Goal: Obtain resource: Download file/media

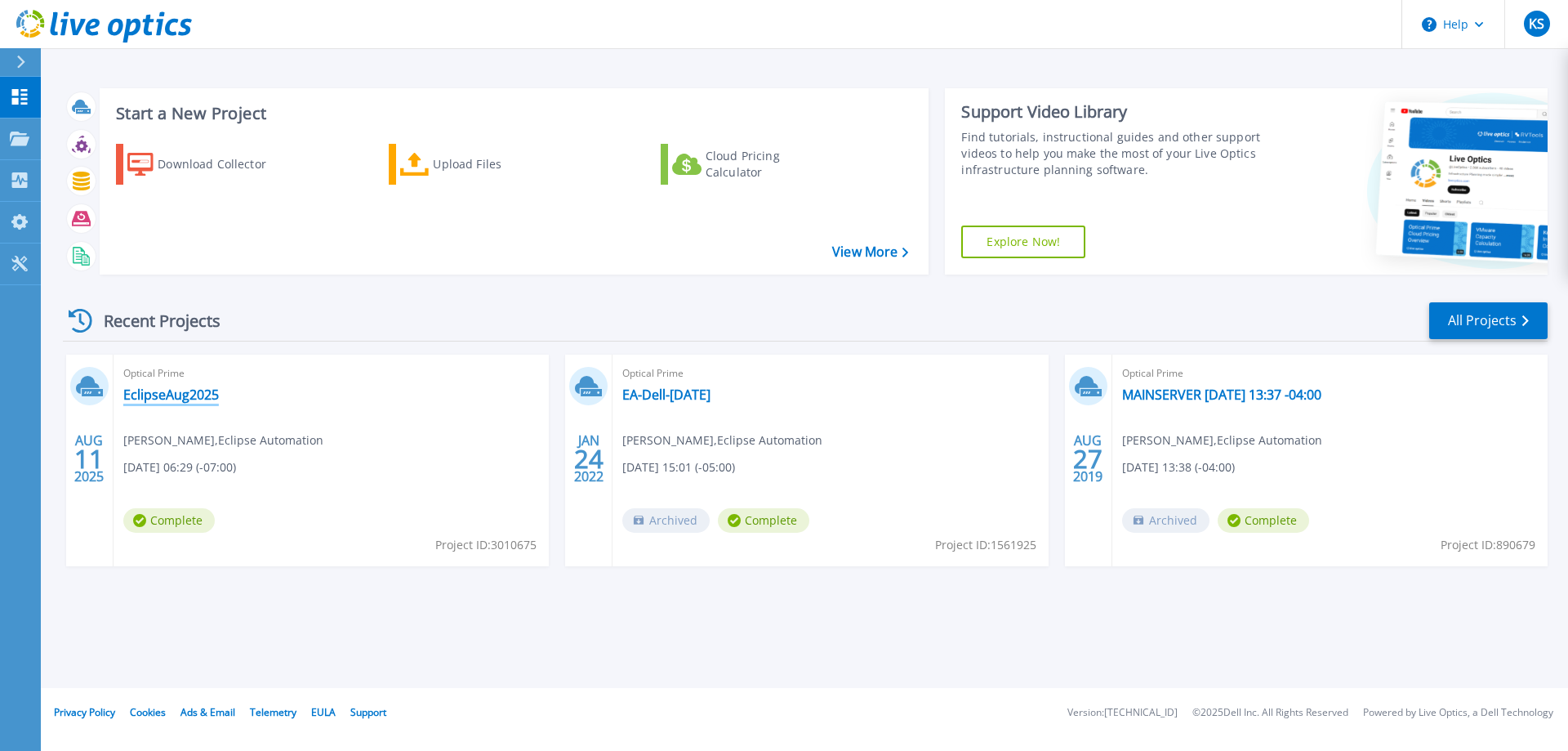
click at [186, 395] on link "EclipseAug2025" at bounding box center [171, 395] width 96 height 17
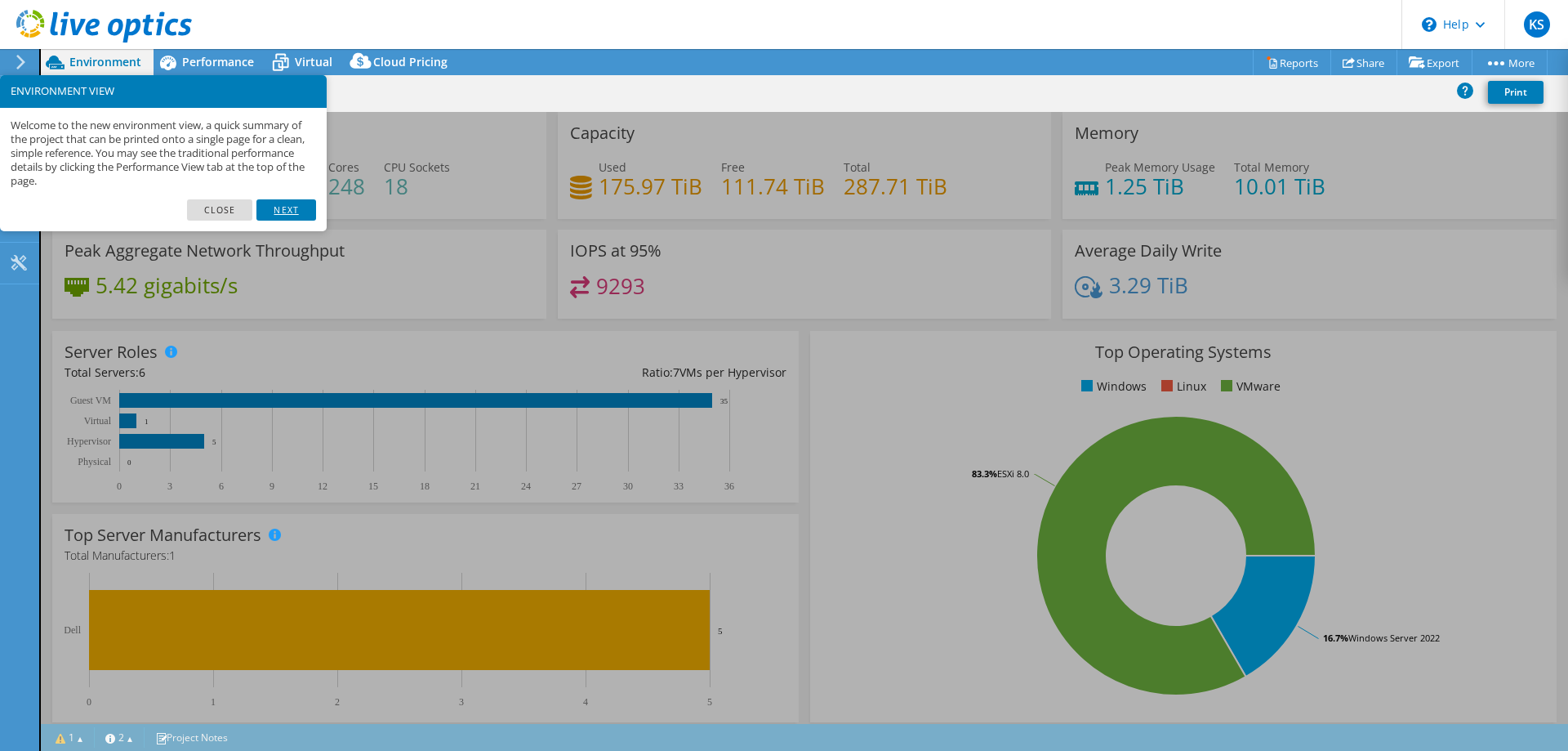
select select "USD"
click at [287, 211] on link "Next" at bounding box center [286, 210] width 59 height 21
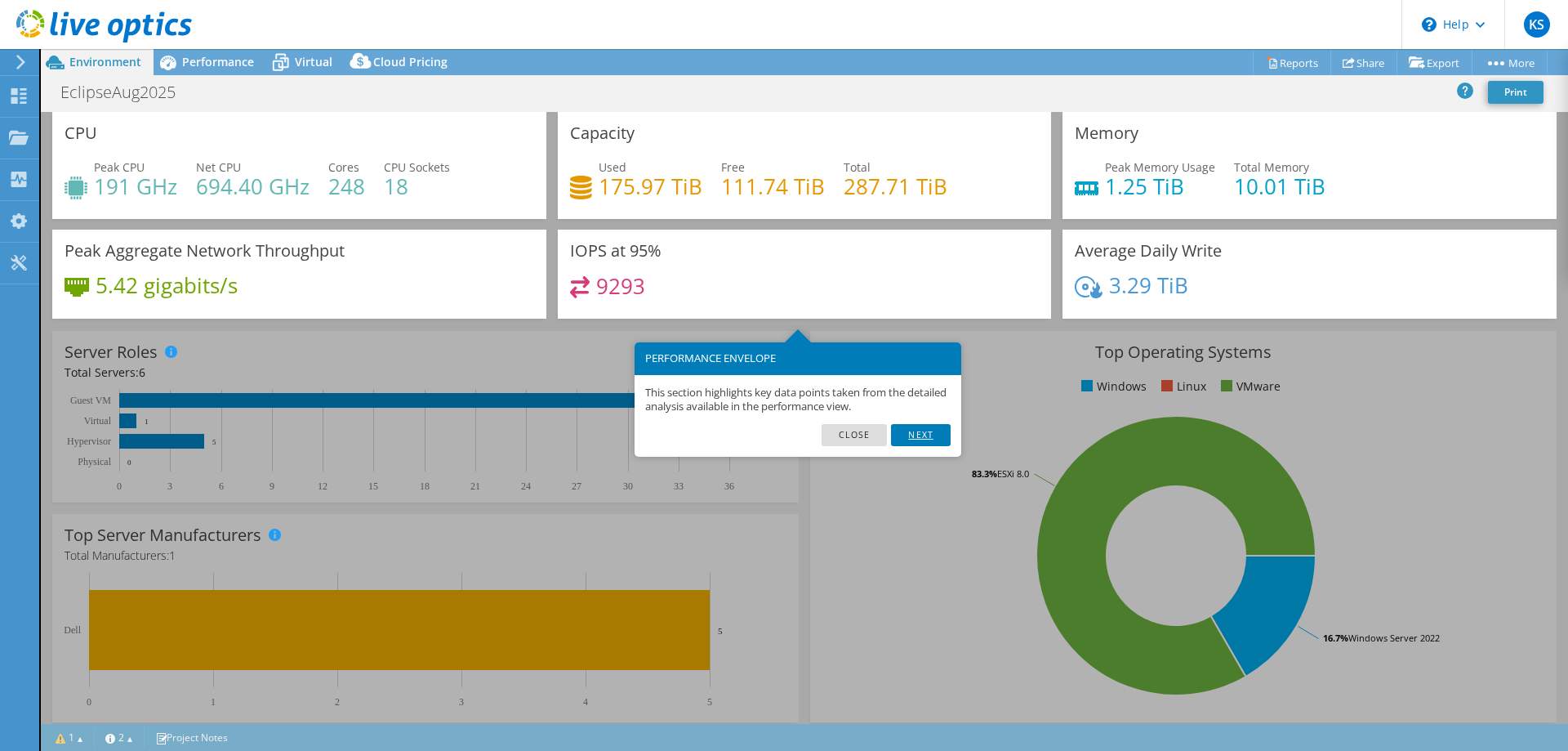
click at [932, 437] on link "Next" at bounding box center [921, 434] width 59 height 21
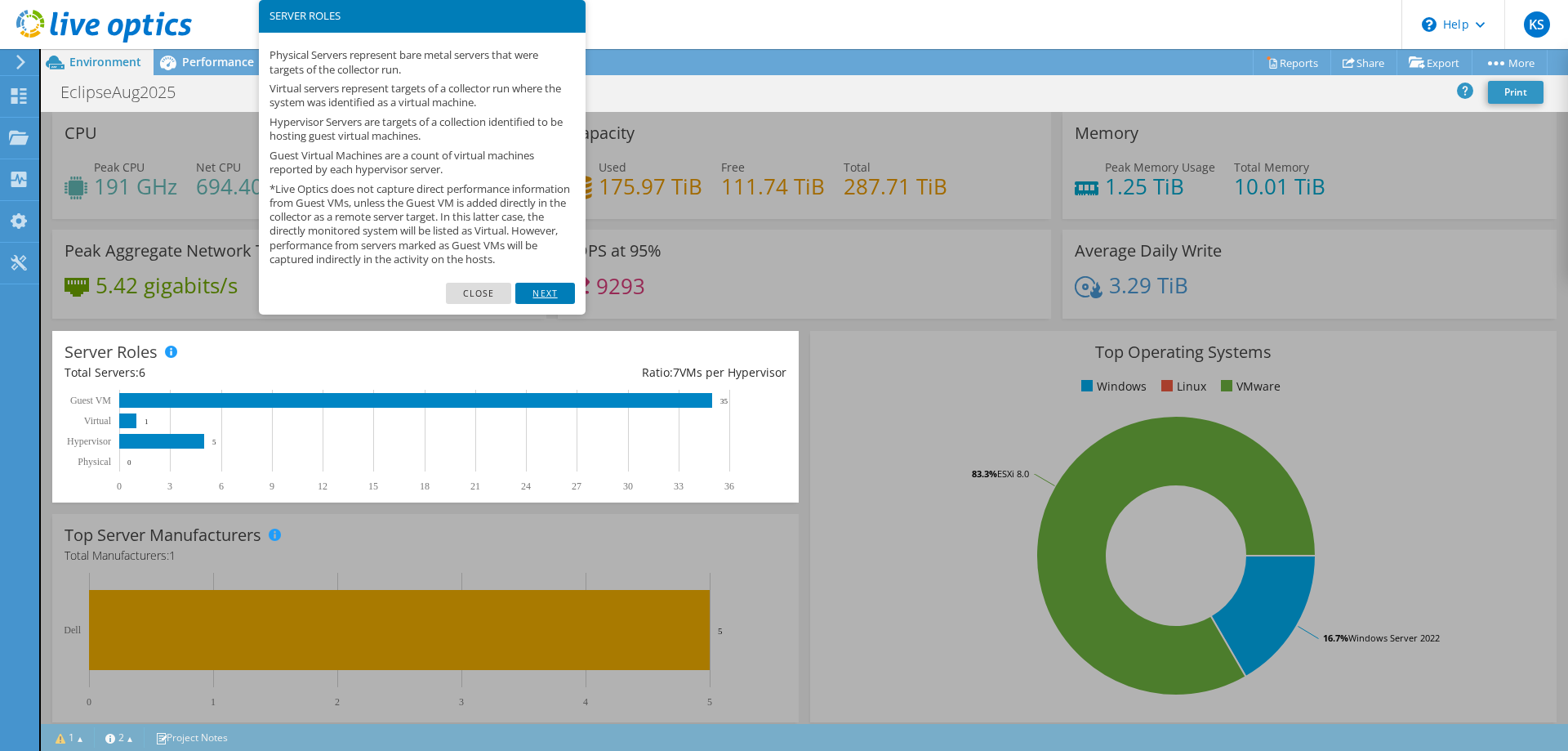
click at [559, 295] on link "Next" at bounding box center [545, 293] width 59 height 21
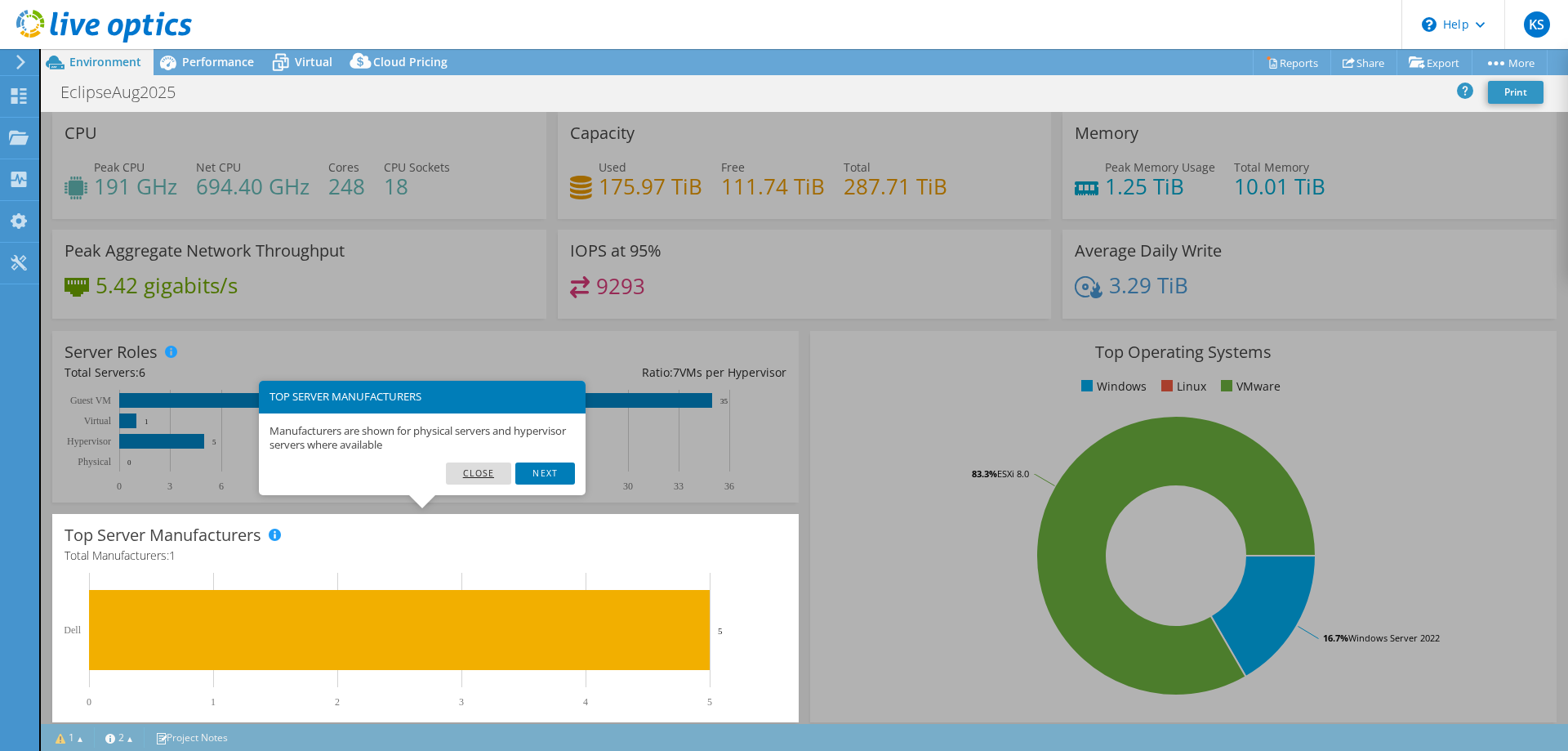
click at [478, 475] on link "Close" at bounding box center [479, 472] width 66 height 21
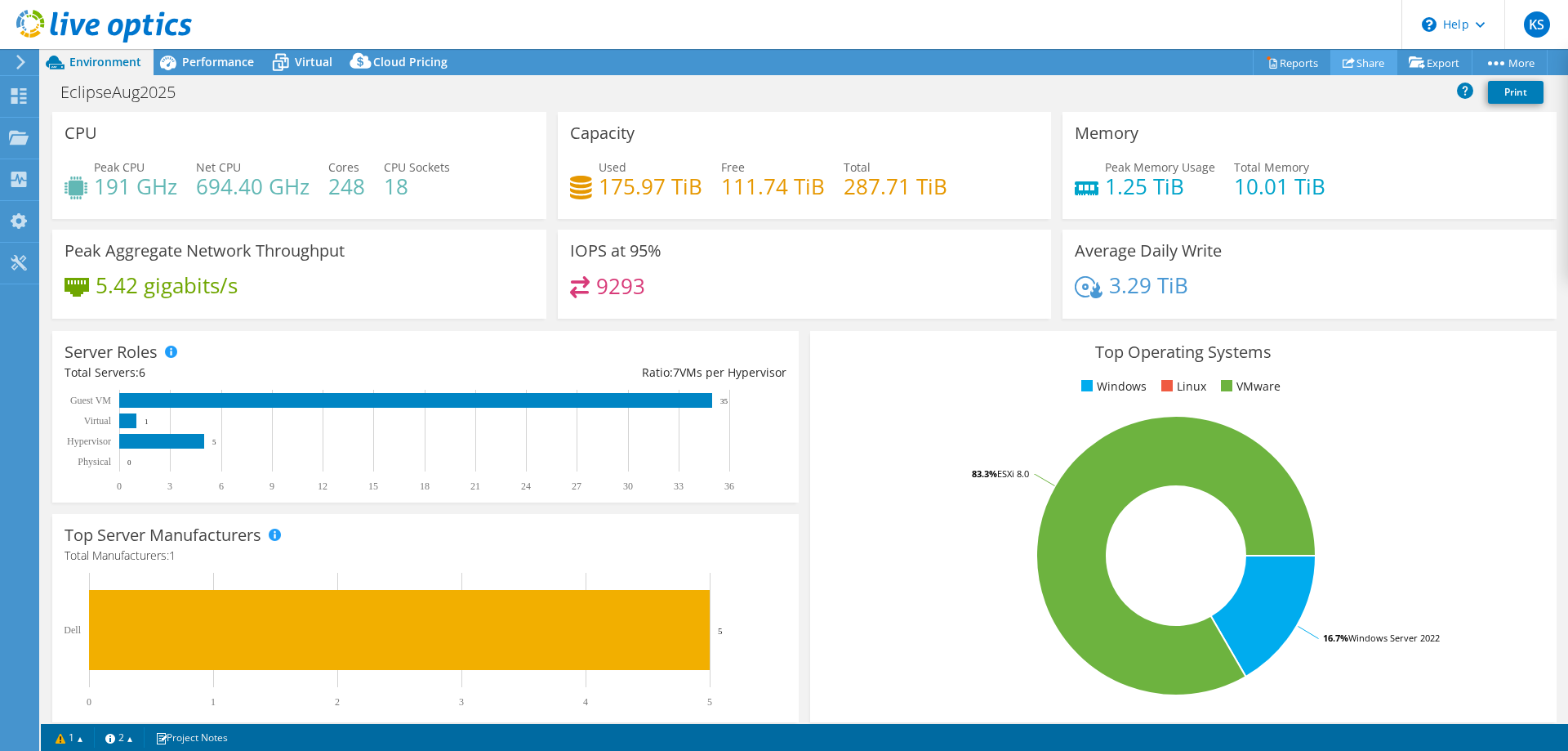
click at [1362, 64] on link "Share" at bounding box center [1364, 63] width 67 height 26
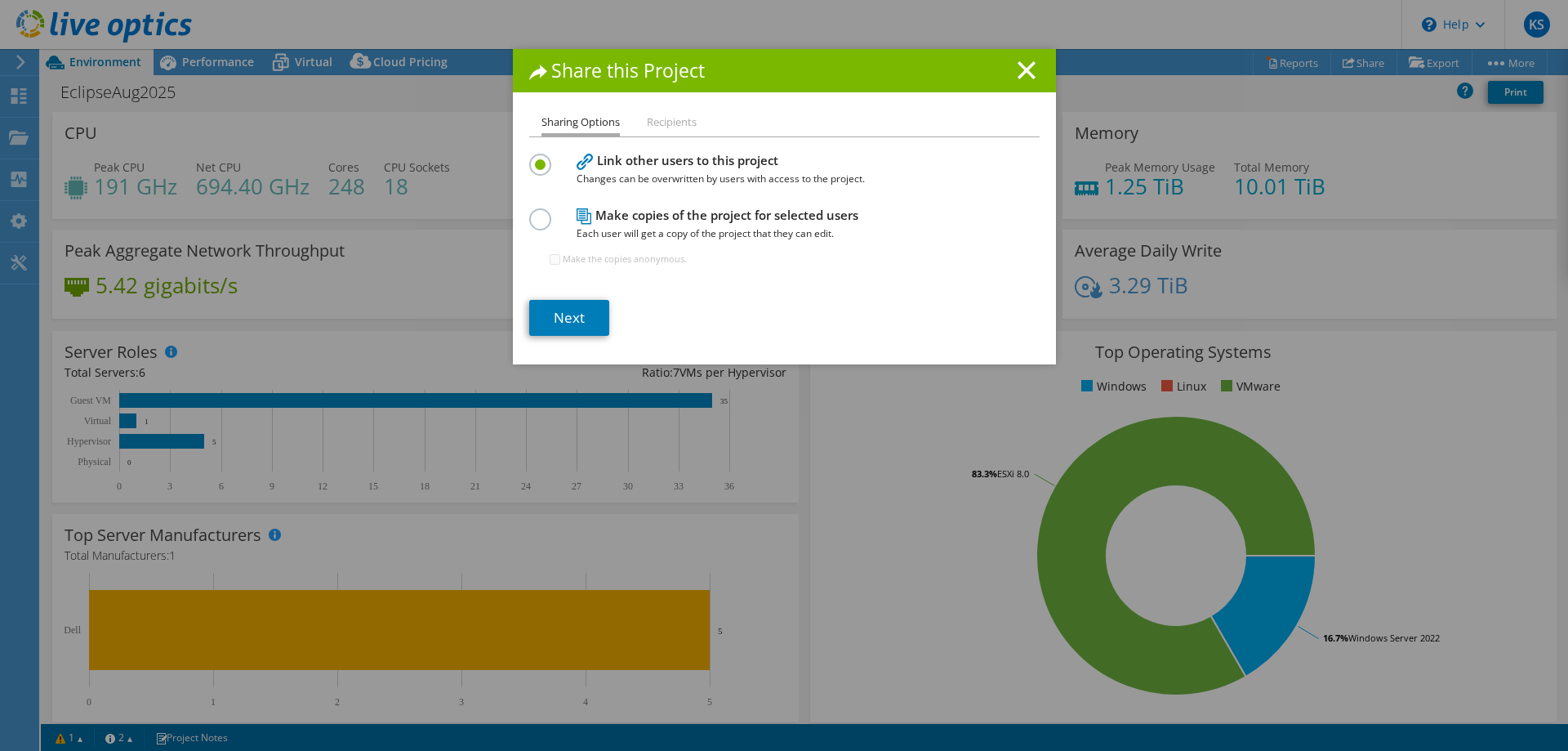
click at [540, 213] on label at bounding box center [543, 210] width 29 height 4
click at [0, 0] on input "radio" at bounding box center [0, 0] width 0 height 0
click at [564, 313] on link "Next" at bounding box center [569, 318] width 80 height 36
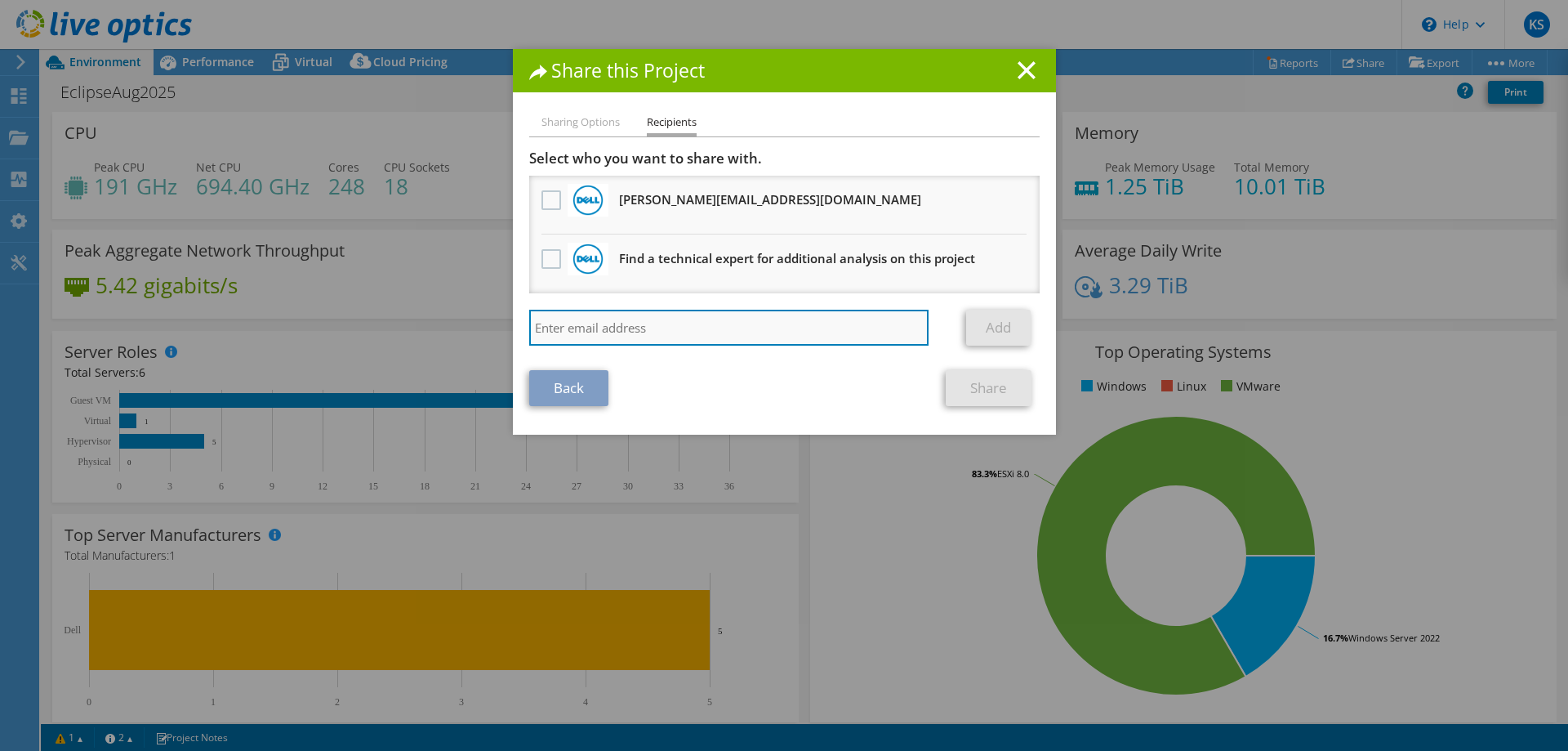
click at [666, 324] on input "search" at bounding box center [729, 327] width 400 height 36
type input "[PERSON_NAME]."
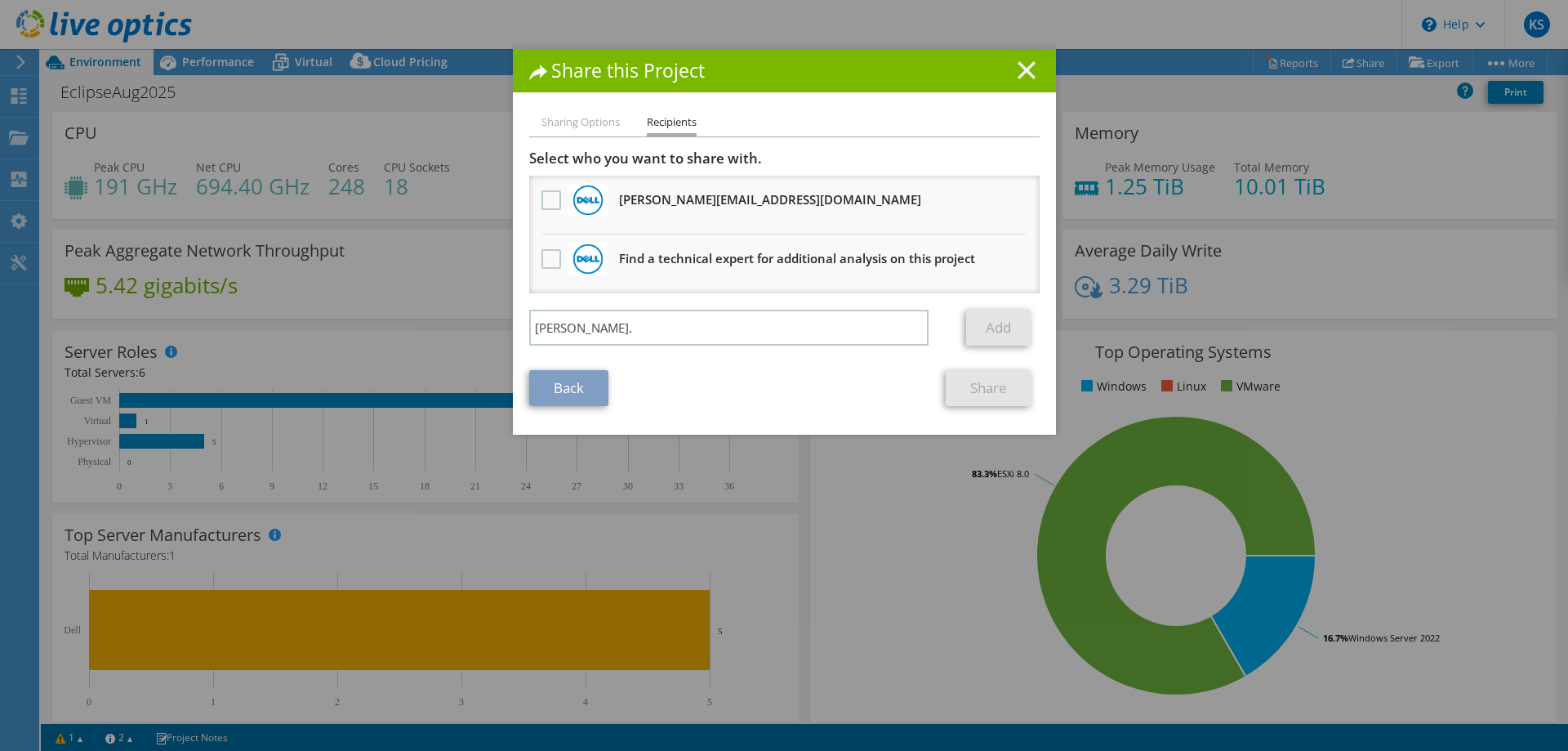
click at [1018, 73] on icon at bounding box center [1027, 71] width 18 height 18
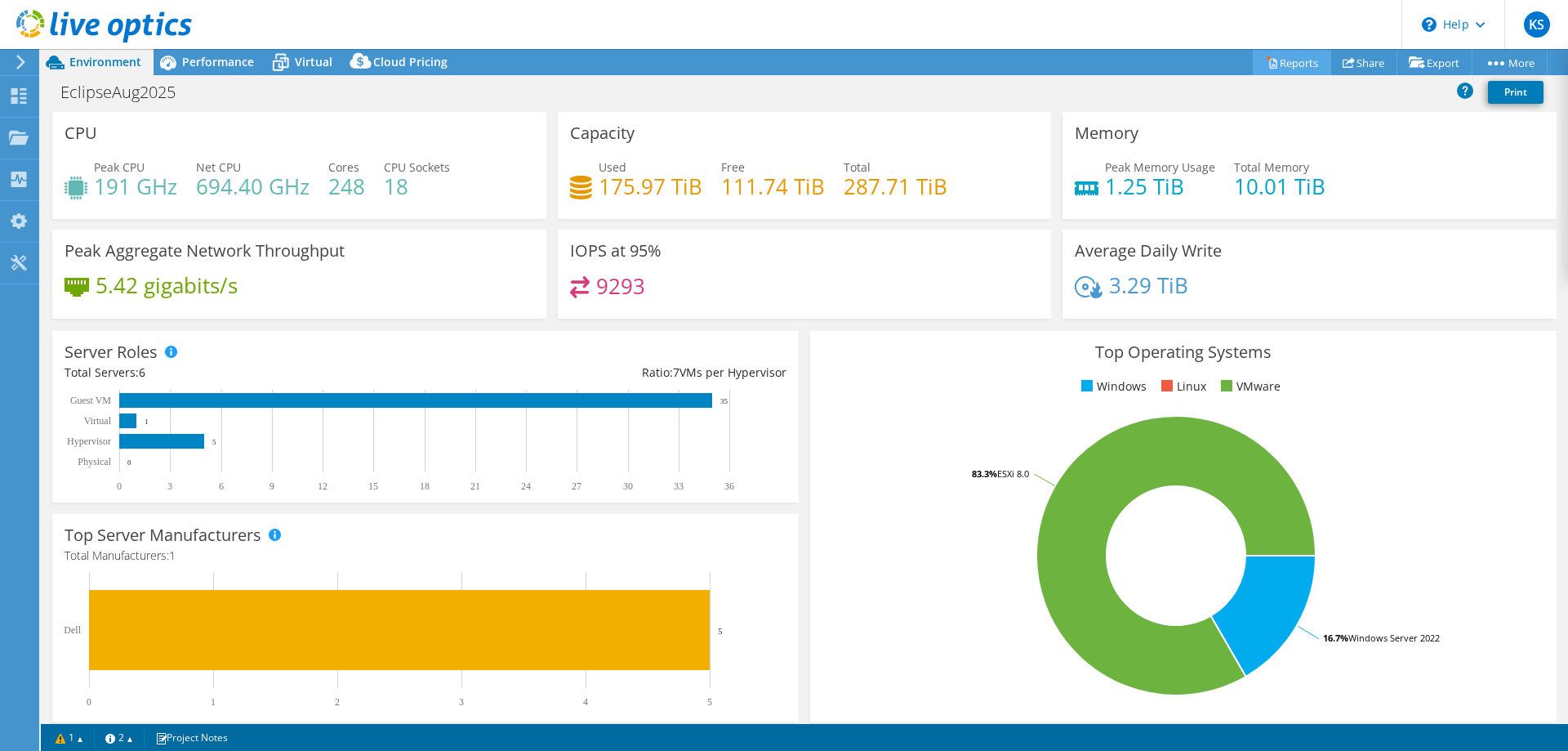
click at [1277, 62] on link "Reports" at bounding box center [1292, 63] width 78 height 26
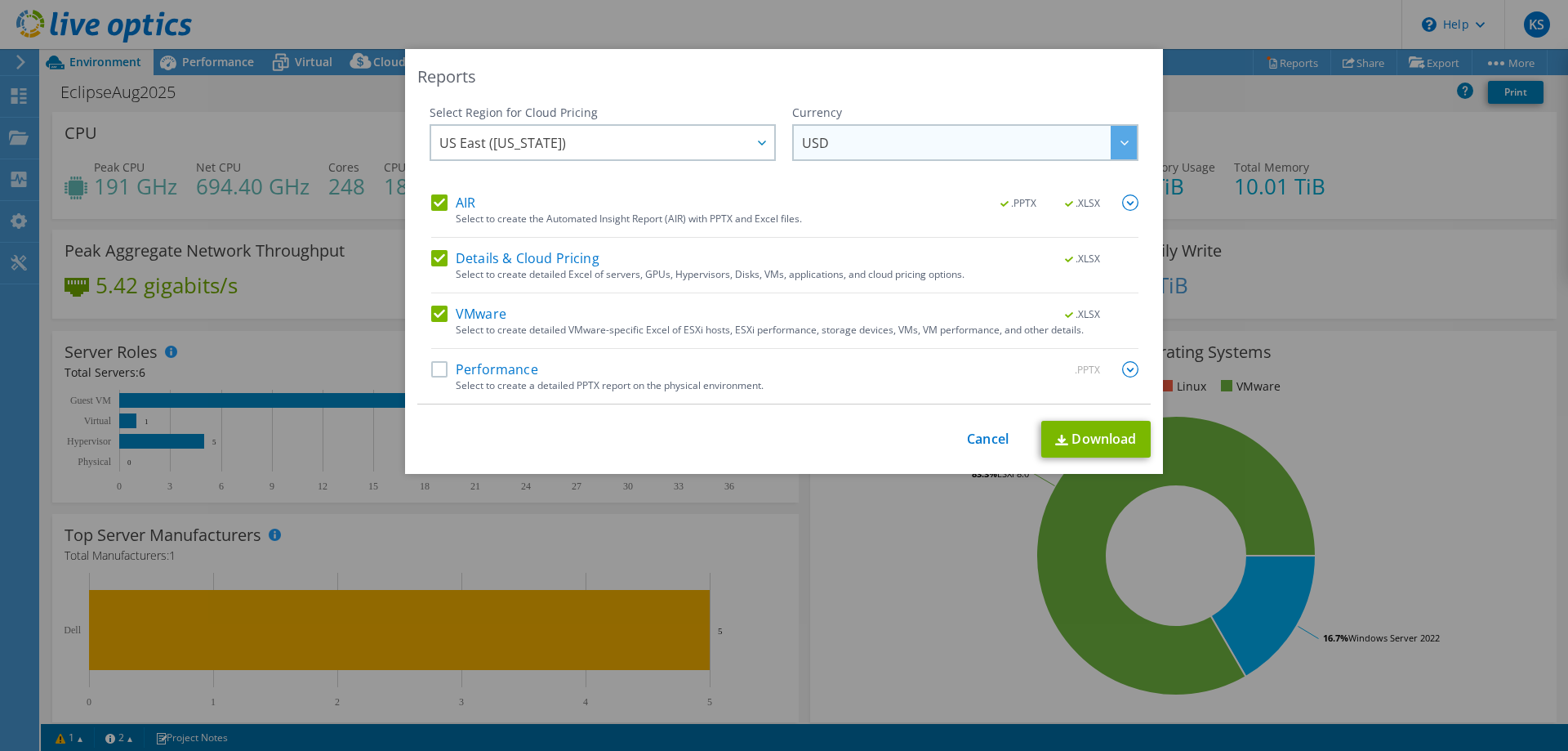
click at [864, 142] on span "USD" at bounding box center [970, 143] width 335 height 33
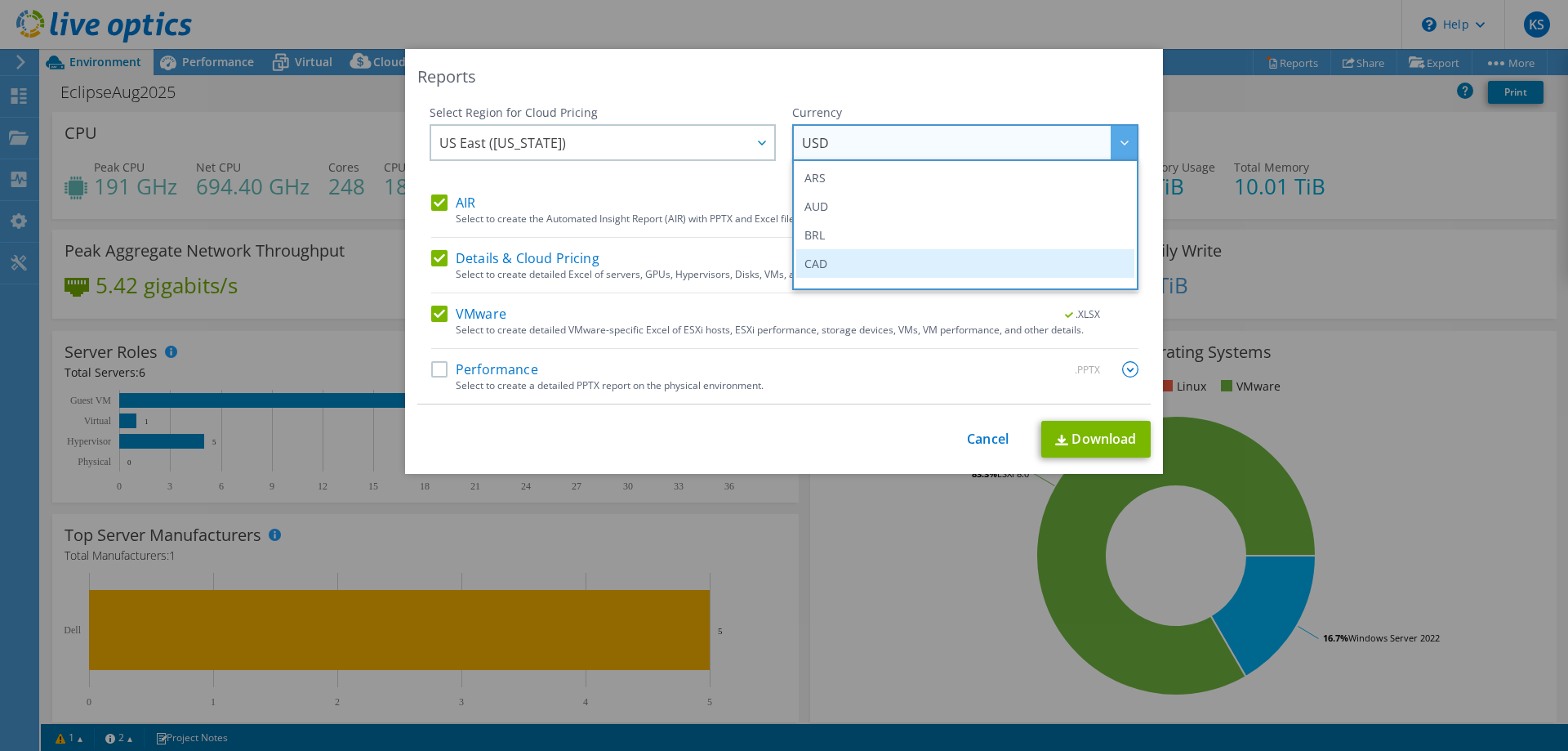
click at [816, 259] on li "CAD" at bounding box center [966, 263] width 339 height 29
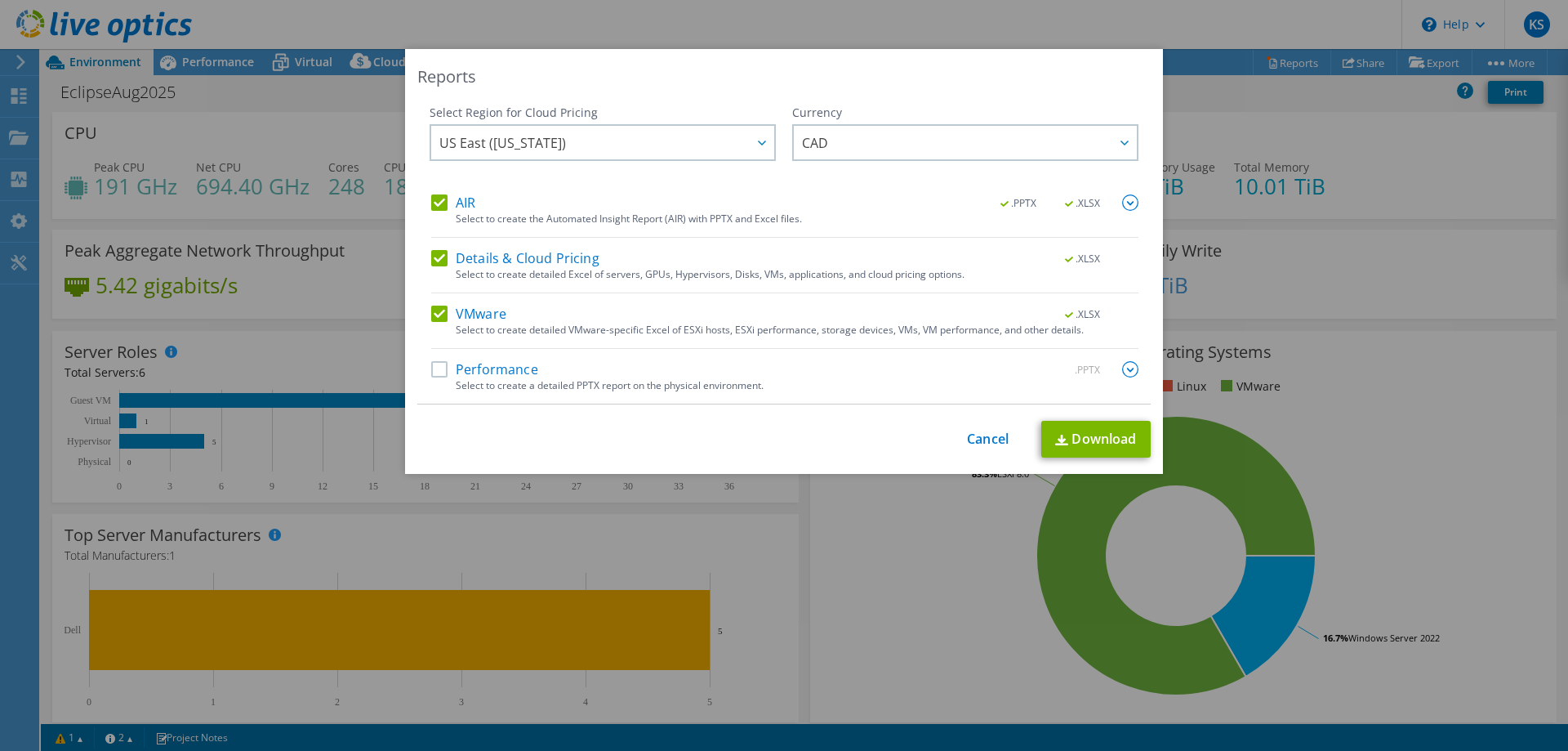
click at [439, 368] on label "Performance" at bounding box center [485, 369] width 107 height 17
click at [0, 0] on input "Performance" at bounding box center [0, 0] width 0 height 0
click at [1124, 369] on img at bounding box center [1131, 369] width 17 height 17
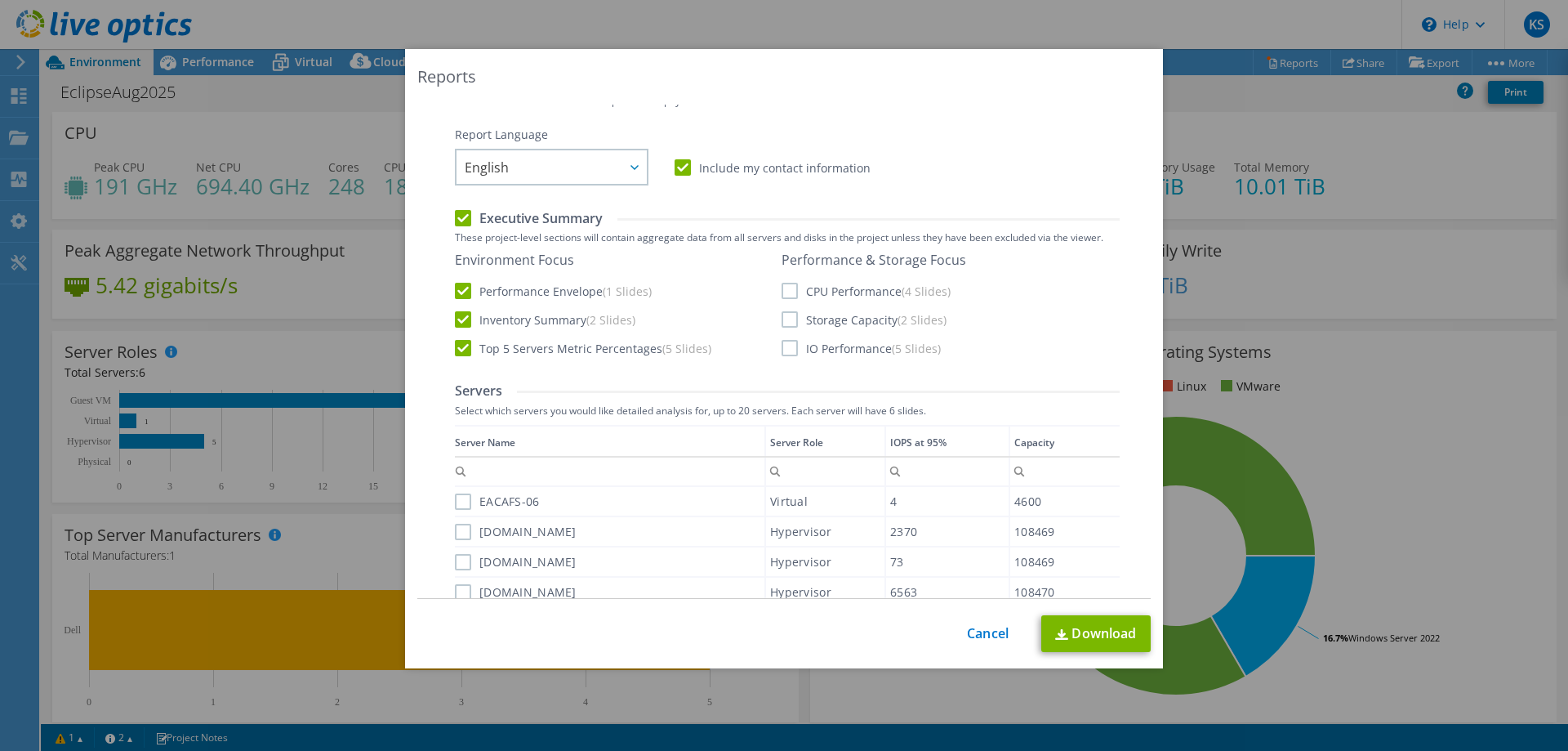
scroll to position [289, 0]
click at [785, 284] on label "CPU Performance (4 Slides)" at bounding box center [867, 286] width 169 height 17
click at [0, 0] on input "CPU Performance (4 Slides)" at bounding box center [0, 0] width 0 height 0
click at [785, 307] on label "Storage Capacity (2 Slides)" at bounding box center [864, 315] width 165 height 17
click at [0, 0] on input "Storage Capacity (2 Slides)" at bounding box center [0, 0] width 0 height 0
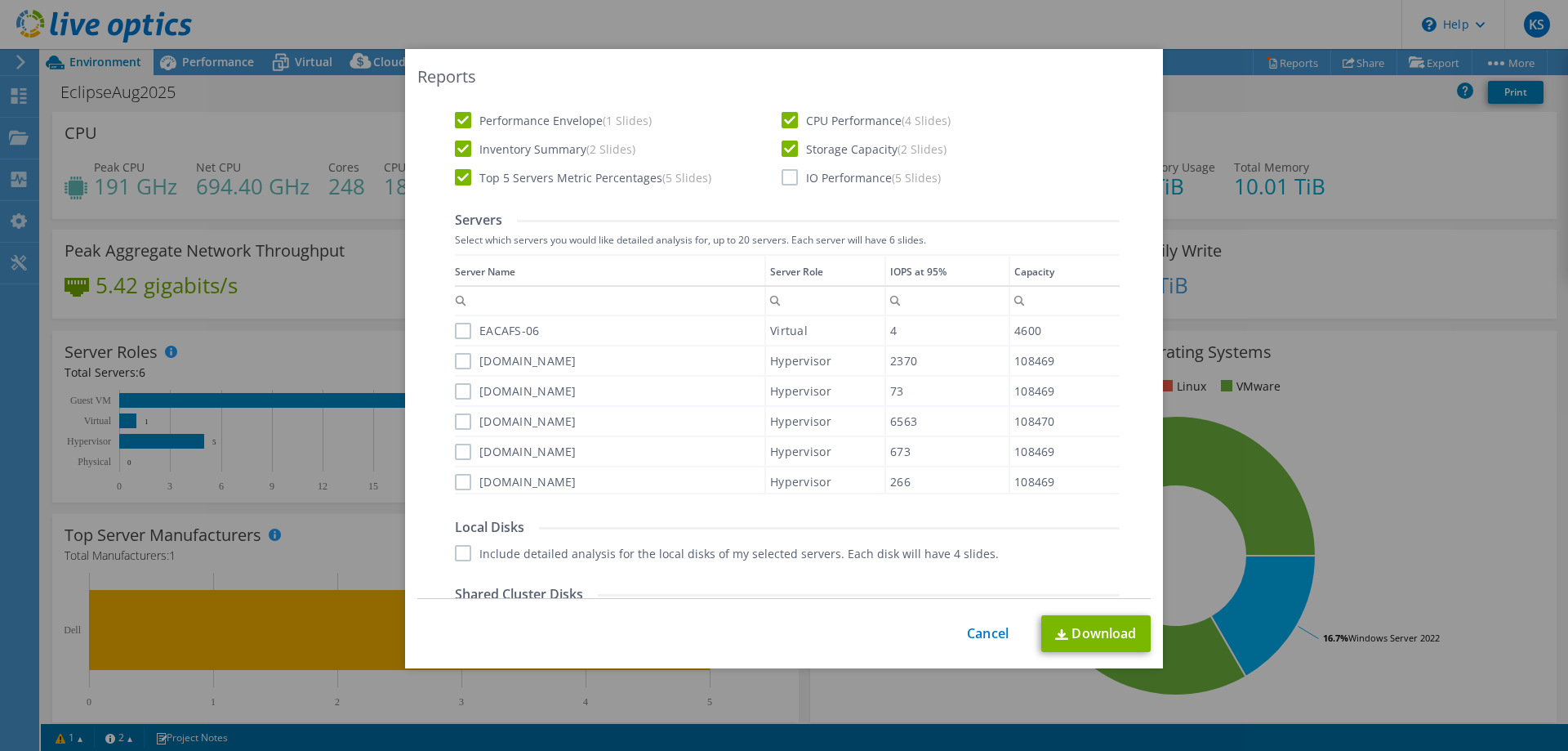
scroll to position [450, 0]
click at [463, 337] on label "EACAFS-06" at bounding box center [497, 336] width 85 height 17
click at [0, 0] on input "EACAFS-06" at bounding box center [0, 0] width 0 height 0
click at [459, 373] on label "[DOMAIN_NAME]" at bounding box center [515, 366] width 121 height 17
click at [0, 0] on input "[DOMAIN_NAME]" at bounding box center [0, 0] width 0 height 0
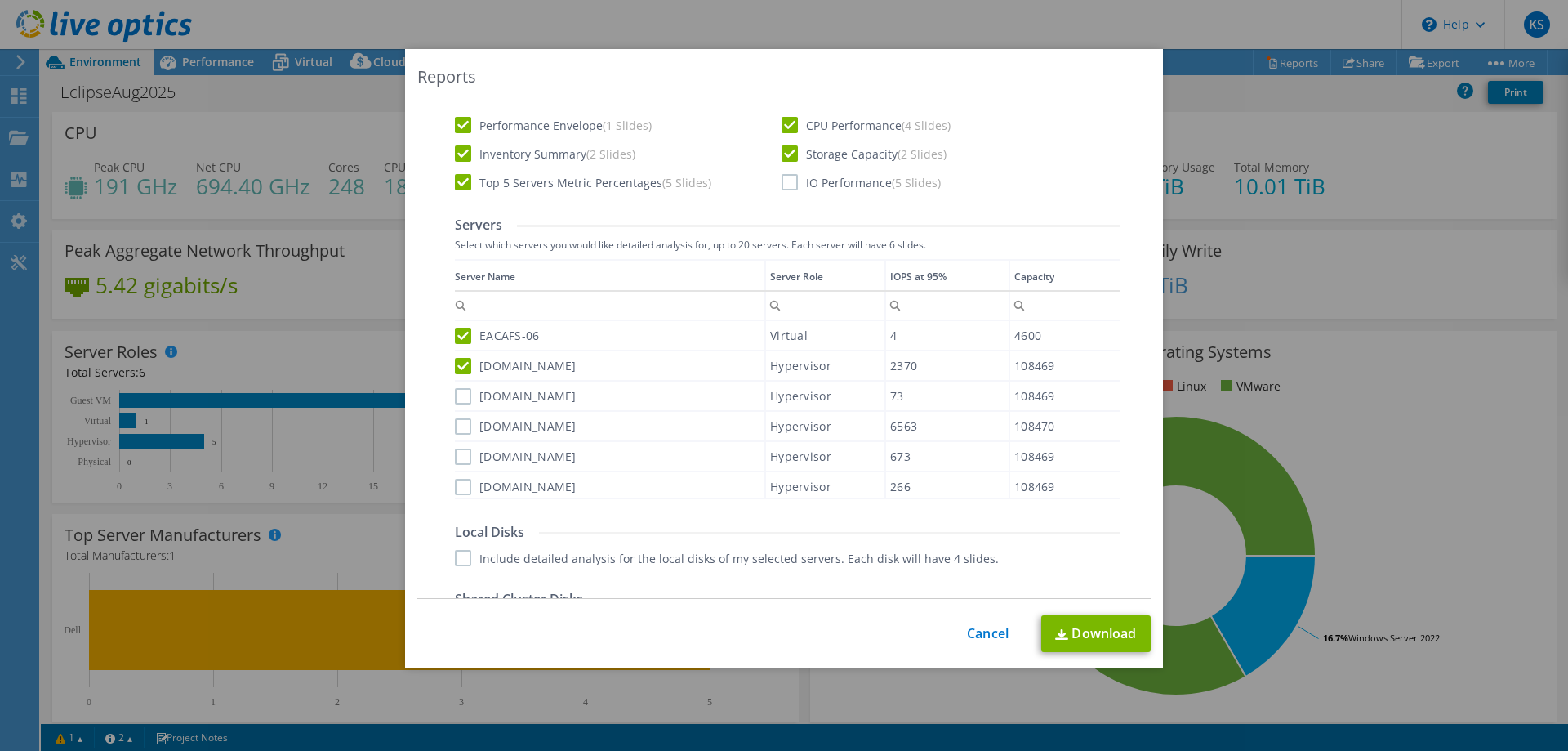
click at [459, 395] on label "[DOMAIN_NAME]" at bounding box center [515, 397] width 121 height 17
click at [0, 0] on input "[DOMAIN_NAME]" at bounding box center [0, 0] width 0 height 0
click at [459, 419] on label "[DOMAIN_NAME]" at bounding box center [515, 427] width 121 height 17
click at [0, 0] on input "[DOMAIN_NAME]" at bounding box center [0, 0] width 0 height 0
click at [460, 458] on label "[DOMAIN_NAME]" at bounding box center [515, 456] width 121 height 17
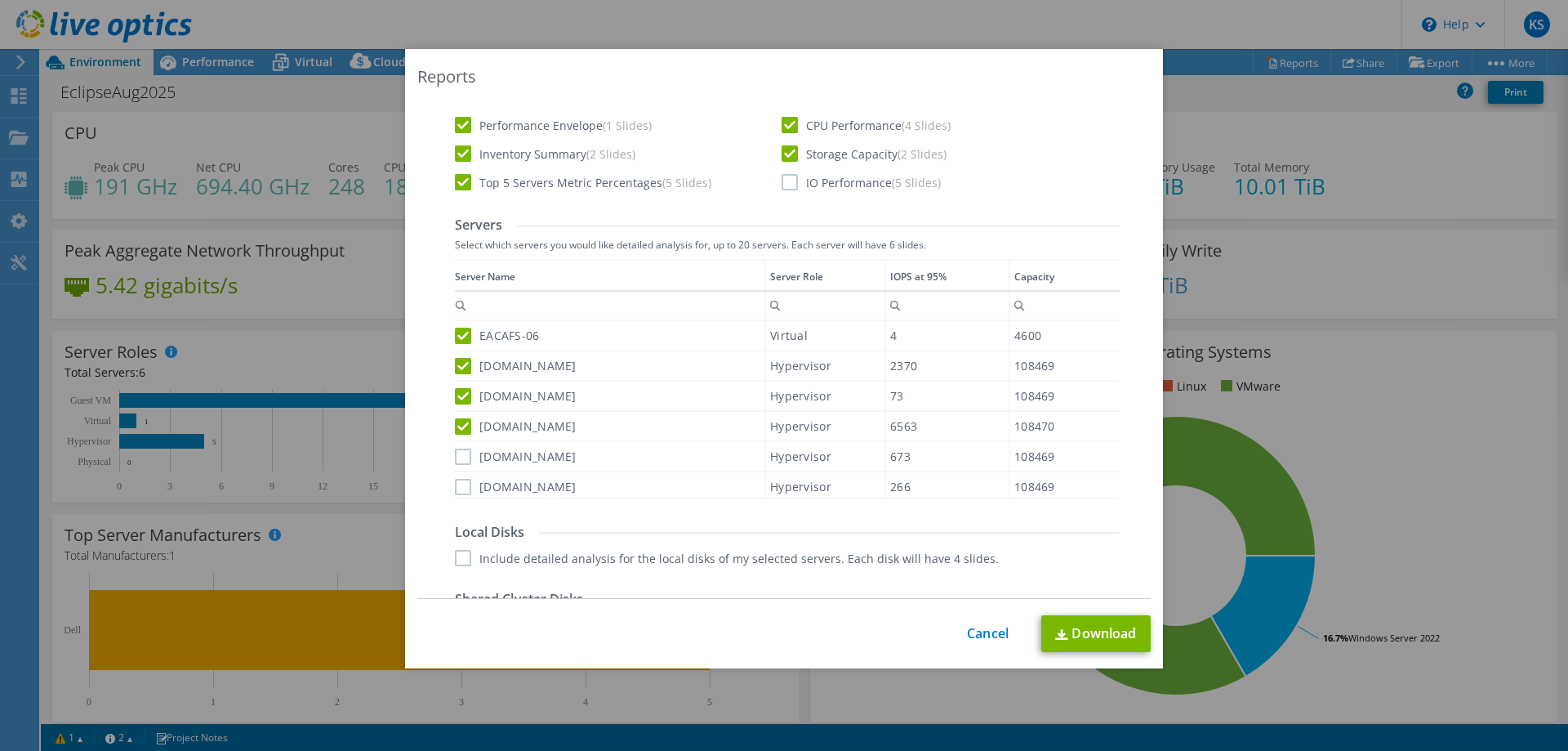
click at [0, 0] on input "[DOMAIN_NAME]" at bounding box center [0, 0] width 0 height 0
click at [461, 486] on label "[DOMAIN_NAME]" at bounding box center [515, 487] width 121 height 17
click at [0, 0] on input "[DOMAIN_NAME]" at bounding box center [0, 0] width 0 height 0
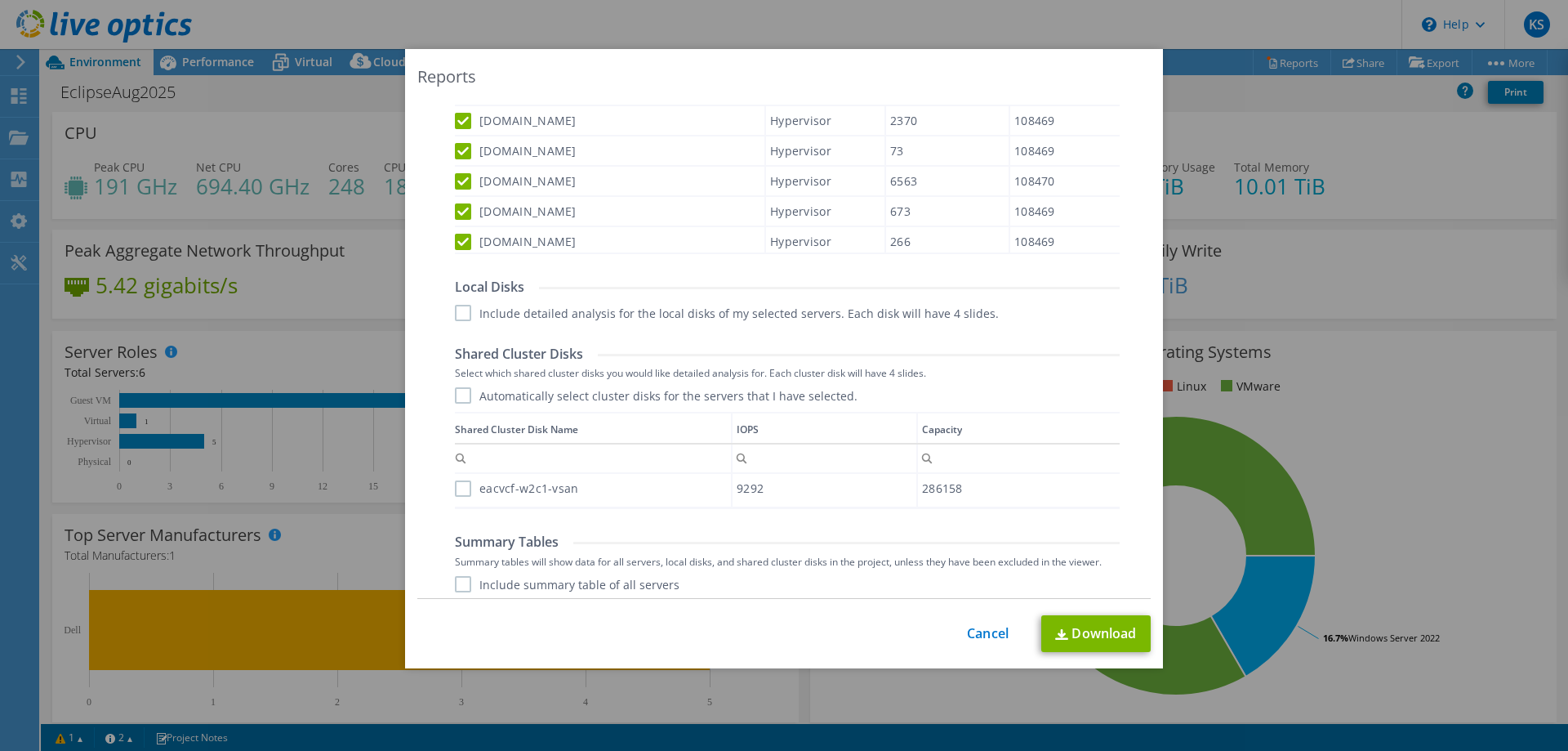
scroll to position [703, 0]
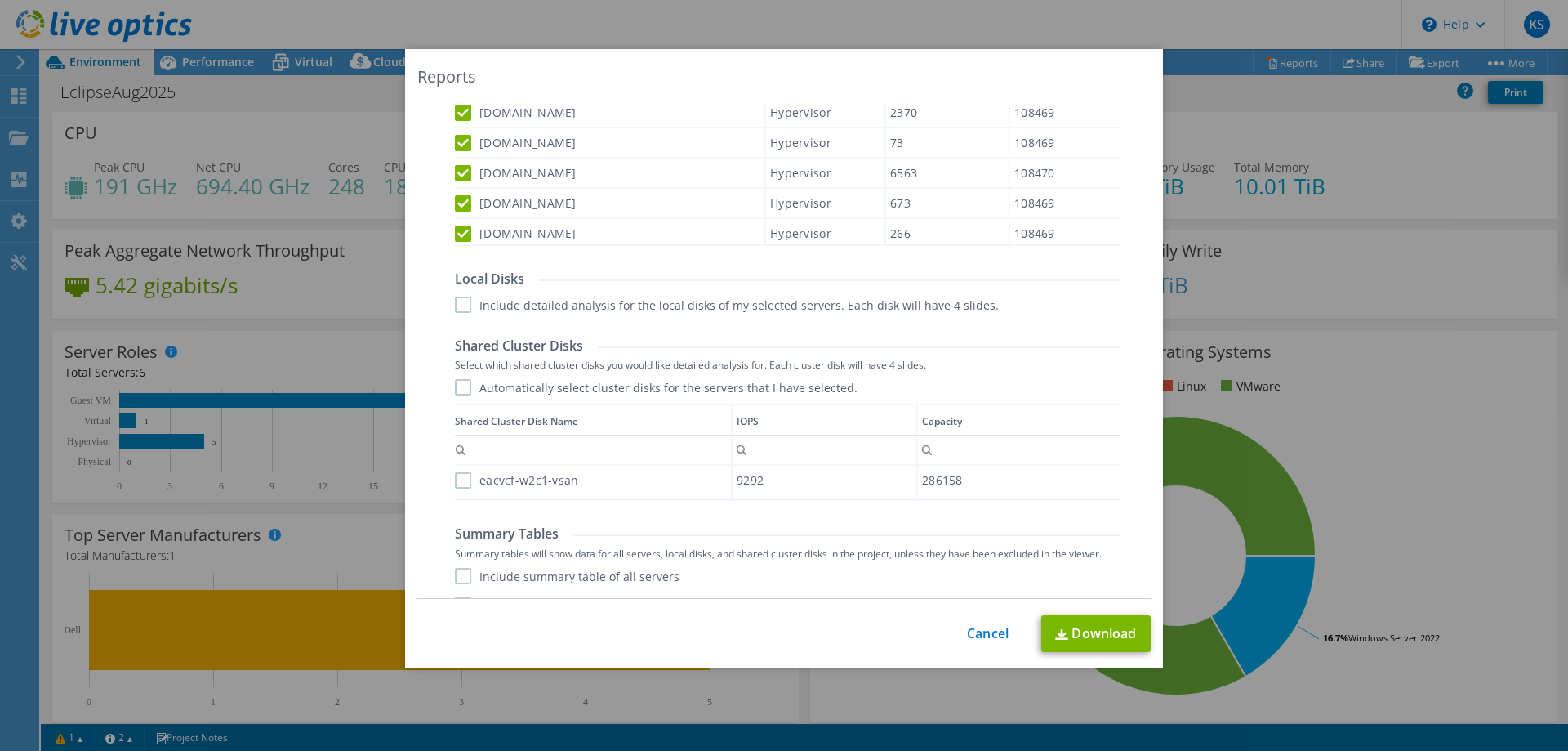
click at [455, 307] on label "Include detailed analysis for the local disks of my selected servers. Each disk…" at bounding box center [726, 305] width 544 height 17
click at [0, 0] on input "Include detailed analysis for the local disks of my selected servers. Each disk…" at bounding box center [0, 0] width 0 height 0
click at [455, 389] on label "Automatically select cluster disks for the servers that I have selected." at bounding box center [656, 387] width 403 height 17
click at [0, 0] on input "Automatically select cluster disks for the servers that I have selected." at bounding box center [0, 0] width 0 height 0
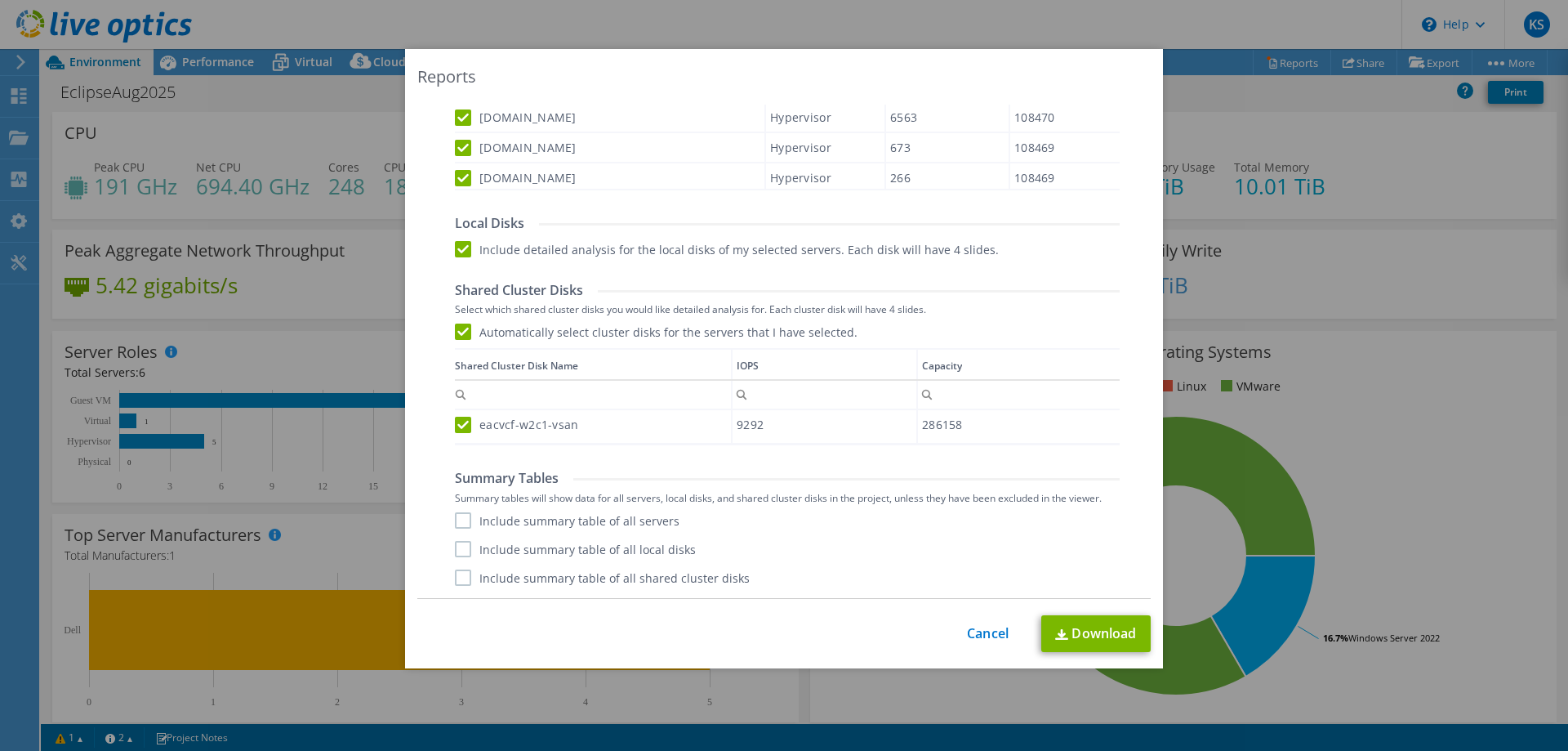
click at [455, 520] on label "Include summary table of all servers" at bounding box center [567, 521] width 225 height 17
click at [0, 0] on input "Include summary table of all servers" at bounding box center [0, 0] width 0 height 0
click at [455, 549] on label "Include summary table of all local disks" at bounding box center [575, 549] width 241 height 17
click at [0, 0] on input "Include summary table of all local disks" at bounding box center [0, 0] width 0 height 0
click at [462, 574] on label "Include summary table of all shared cluster disks" at bounding box center [602, 578] width 294 height 17
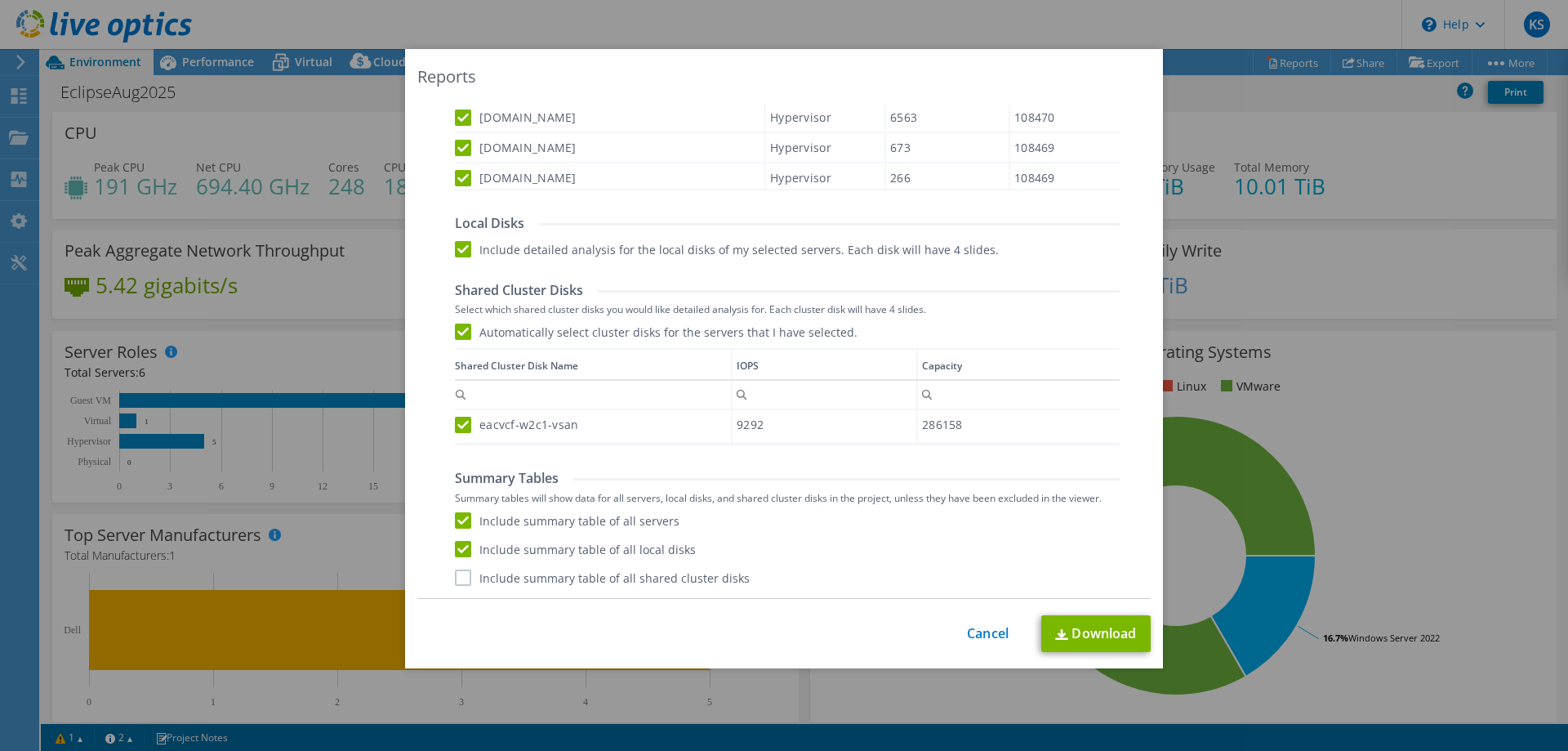
click at [0, 0] on input "Include summary table of all shared cluster disks" at bounding box center [0, 0] width 0 height 0
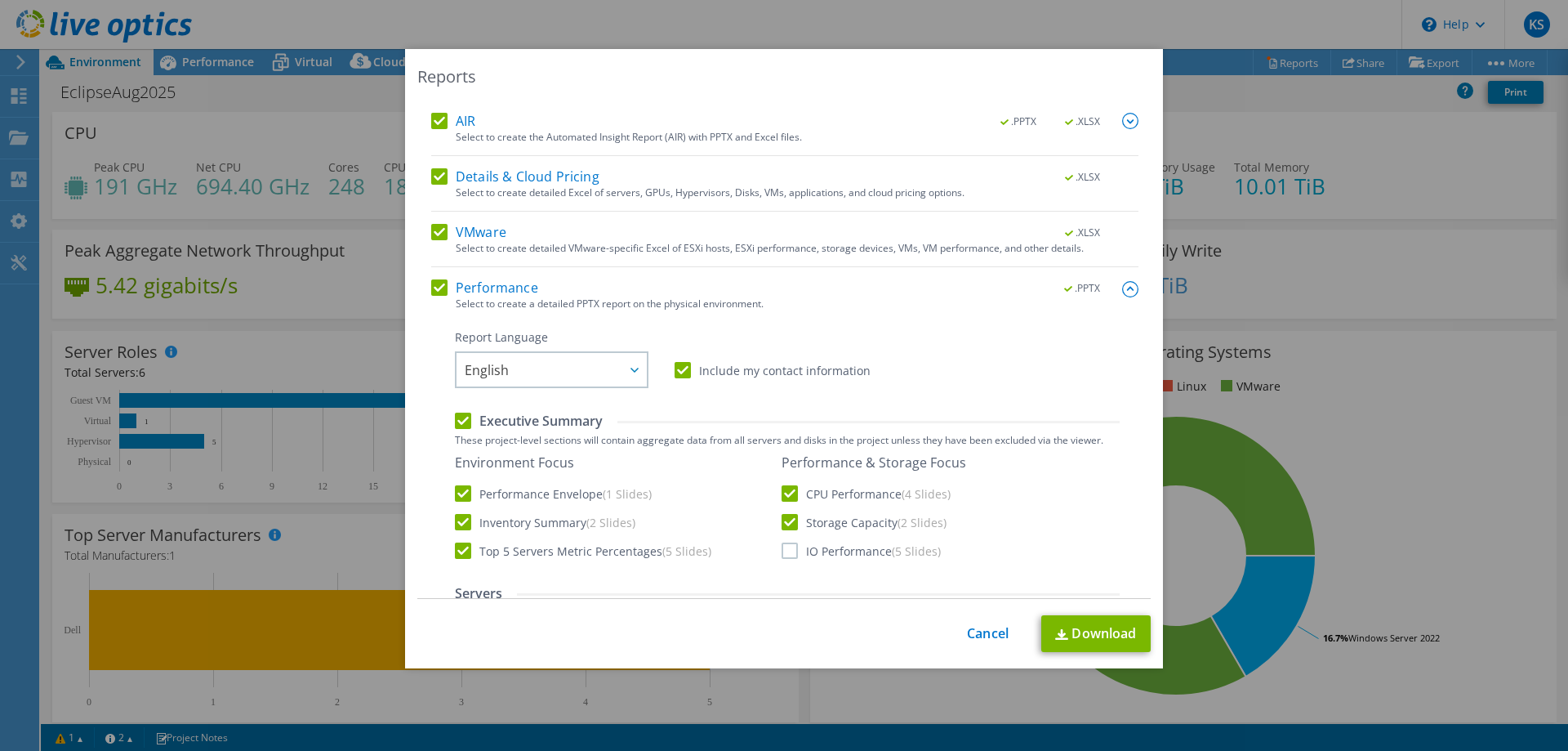
scroll to position [0, 0]
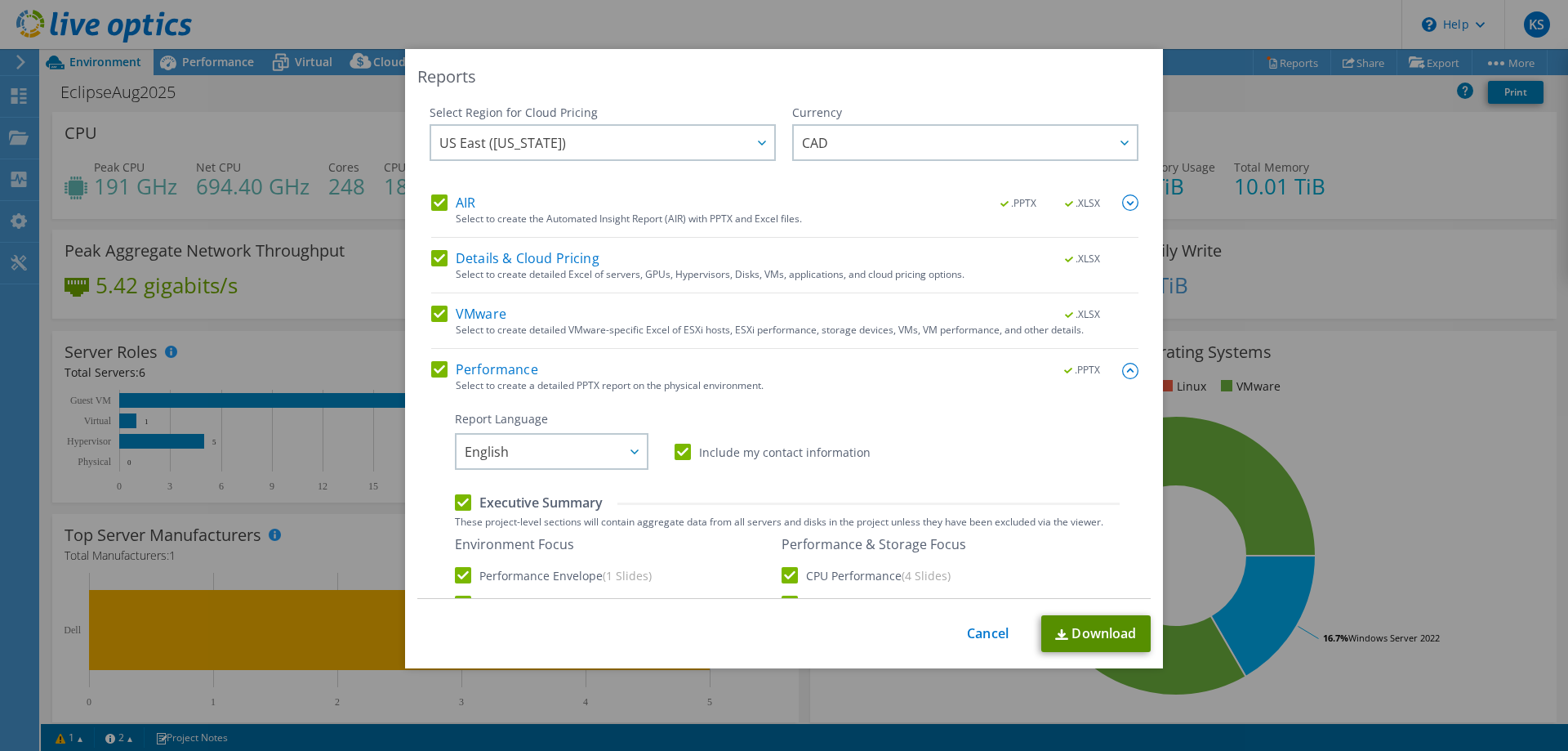
click at [1095, 620] on link "Download" at bounding box center [1096, 633] width 110 height 37
click at [984, 632] on link "Cancel" at bounding box center [987, 633] width 41 height 16
